Goal: Navigation & Orientation: Go to known website

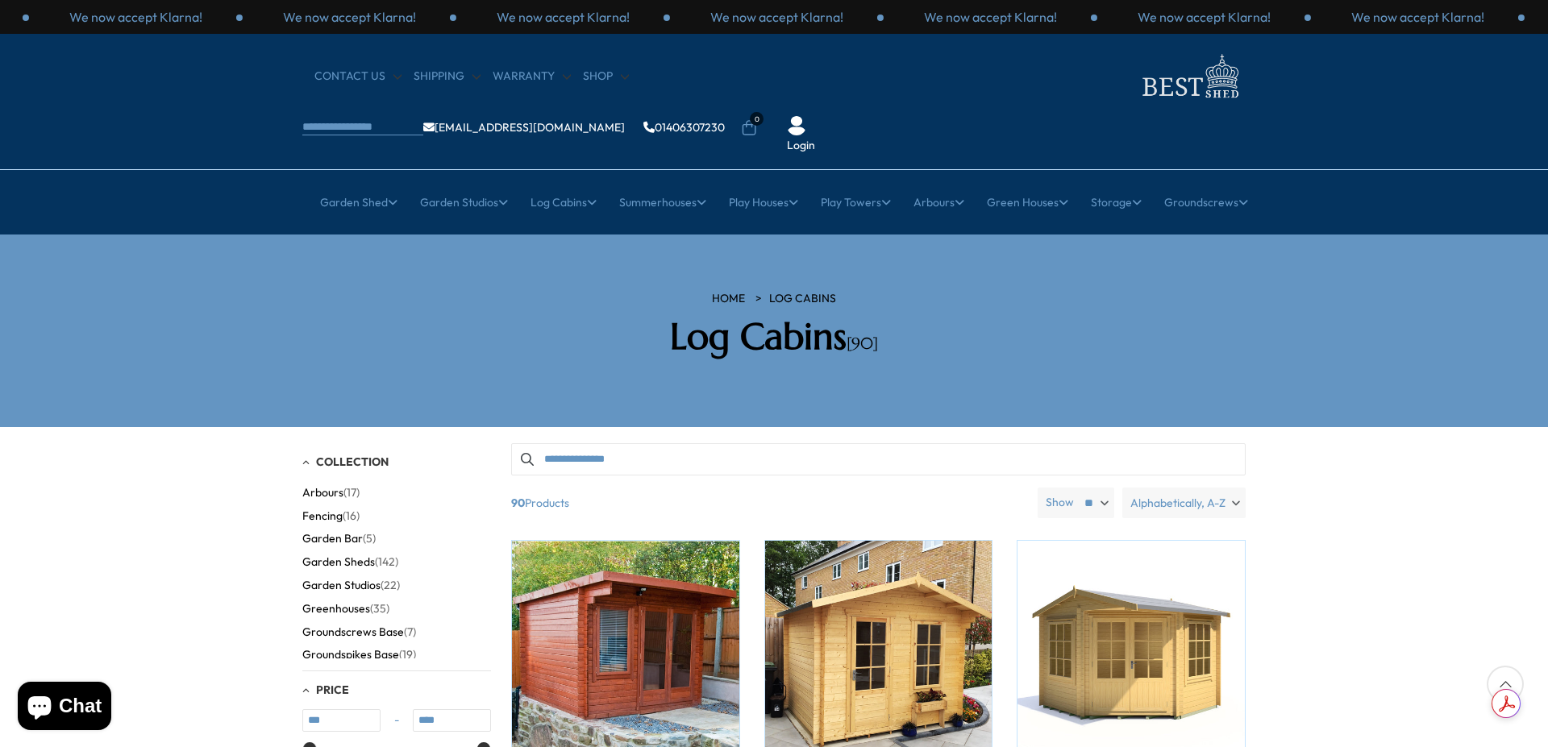
click at [1133, 80] on img at bounding box center [1189, 76] width 113 height 52
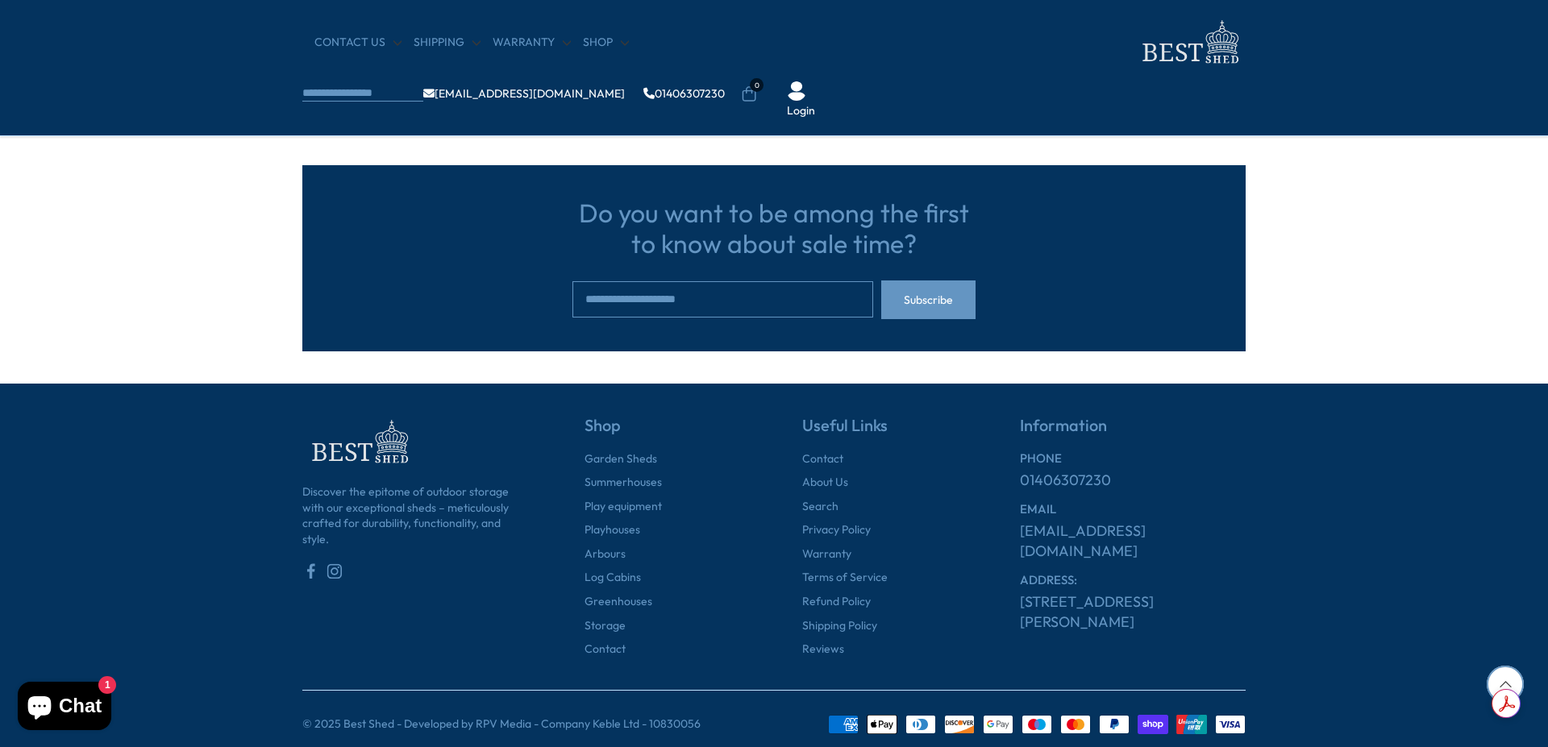
scroll to position [1763, 0]
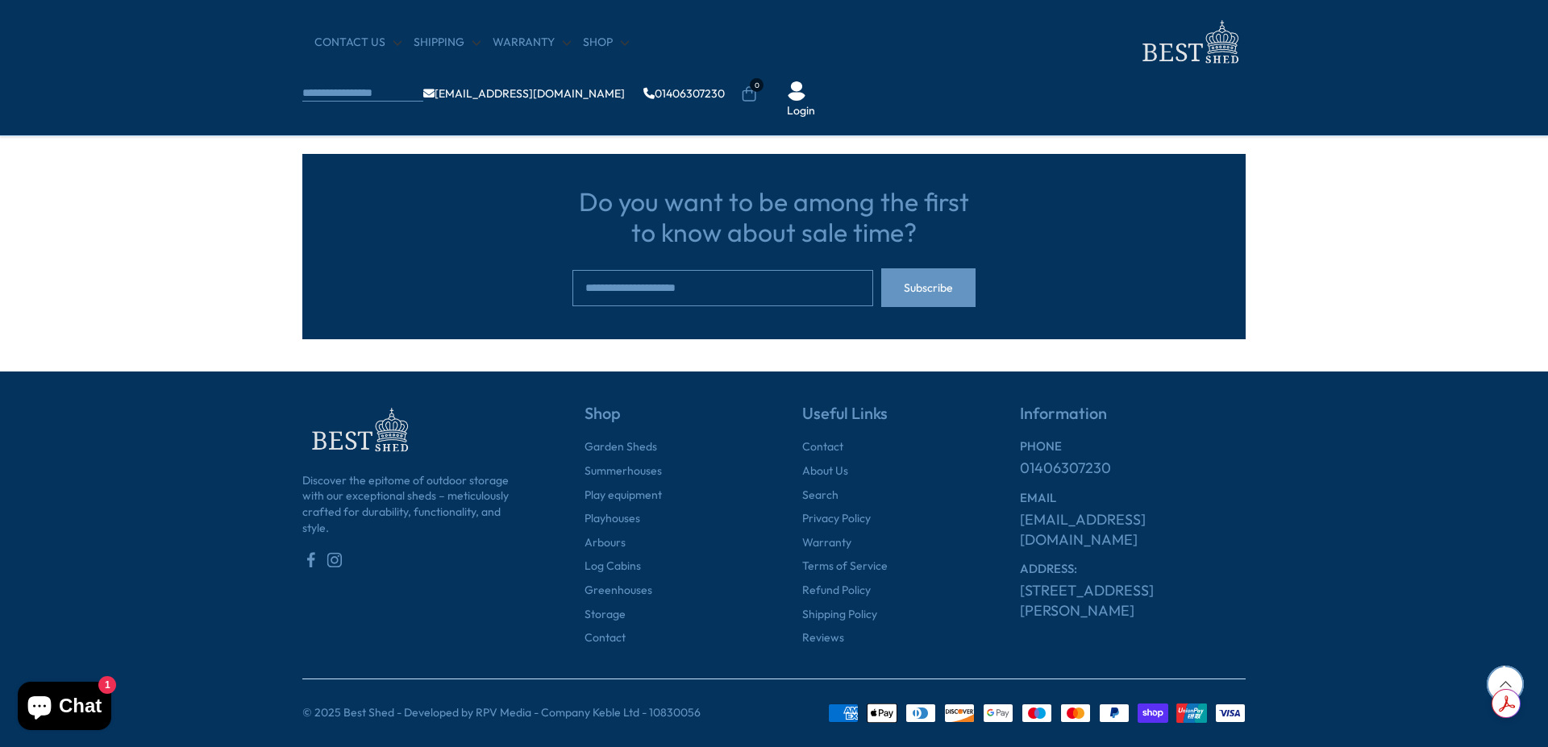
scroll to position [4990, 0]
